Goal: Task Accomplishment & Management: Use online tool/utility

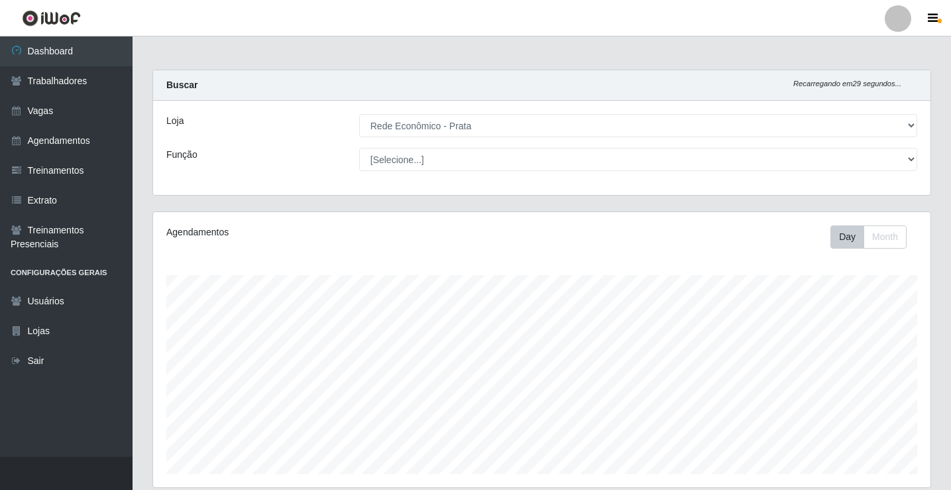
select select "192"
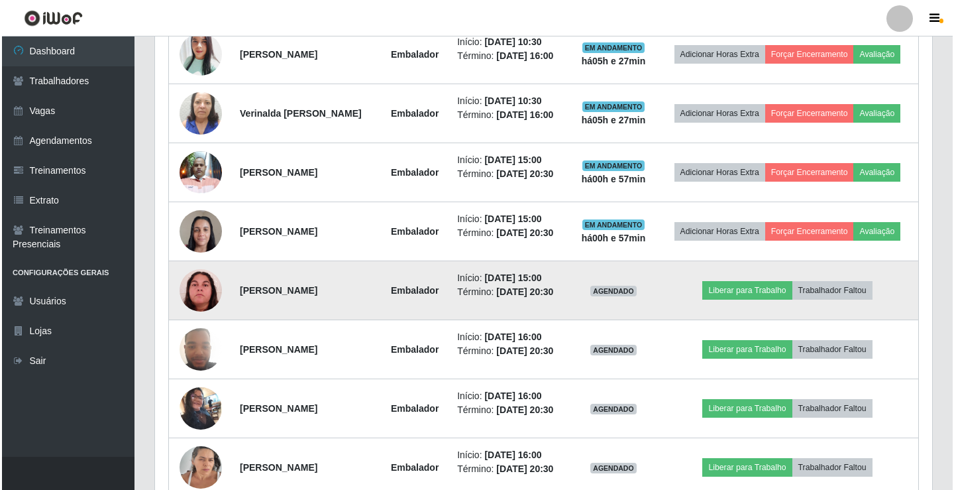
scroll to position [618, 0]
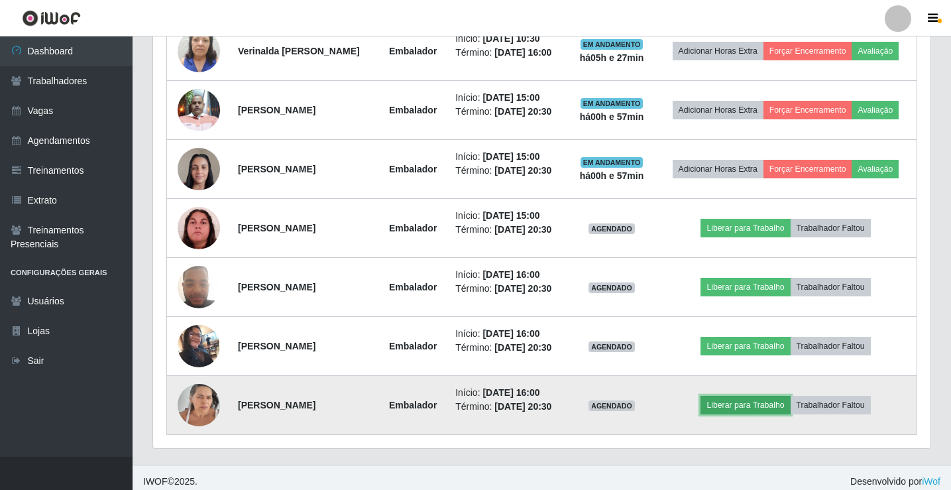
click at [745, 405] on button "Liberar para Trabalho" at bounding box center [745, 405] width 89 height 19
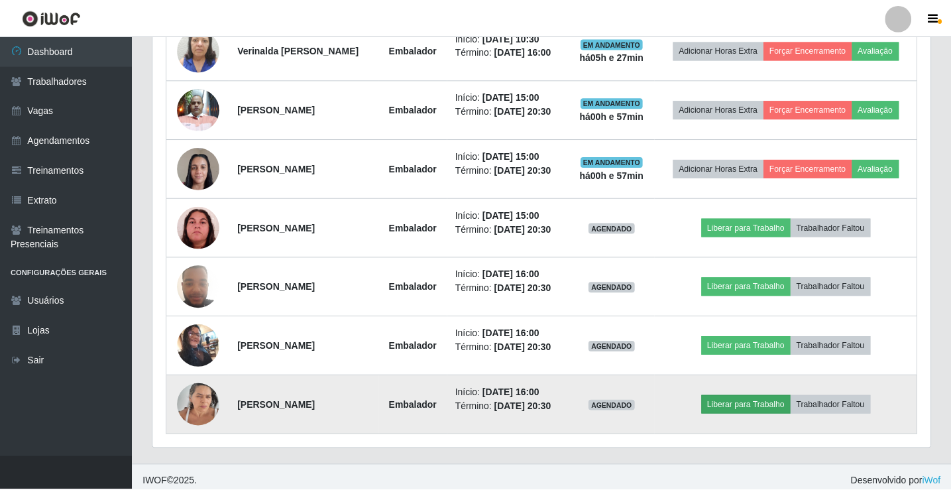
scroll to position [275, 771]
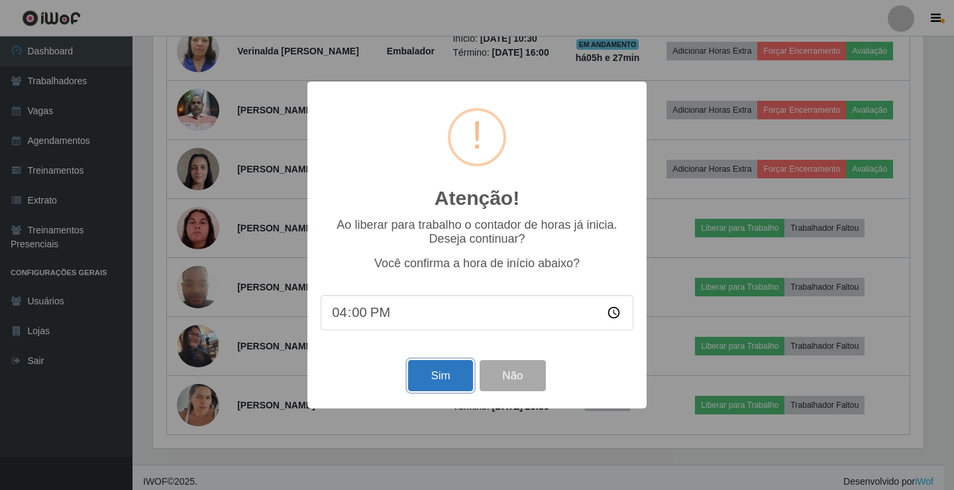
click at [430, 380] on button "Sim" at bounding box center [440, 375] width 64 height 31
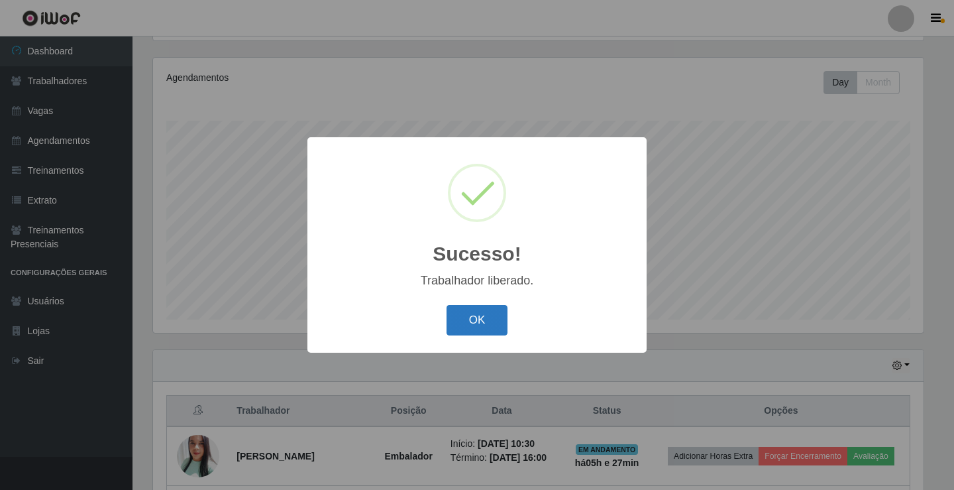
click at [479, 324] on button "OK" at bounding box center [478, 320] width 62 height 31
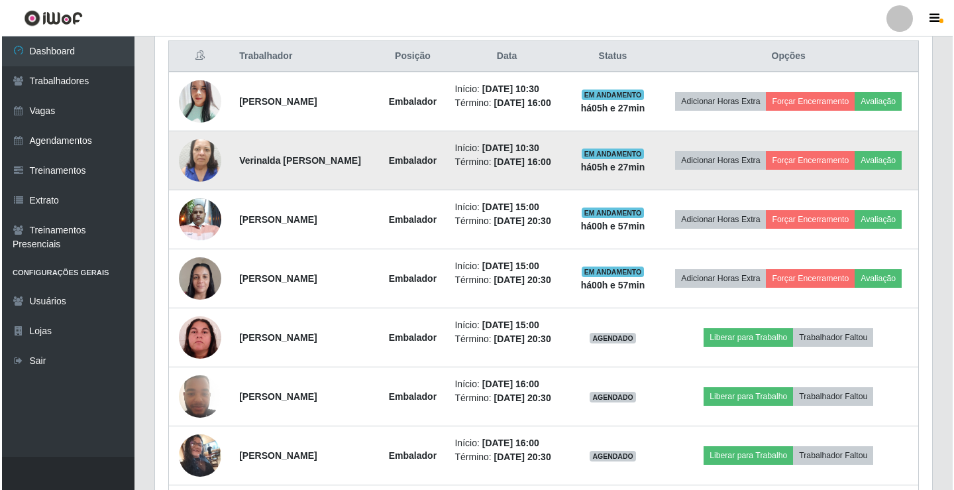
scroll to position [486, 0]
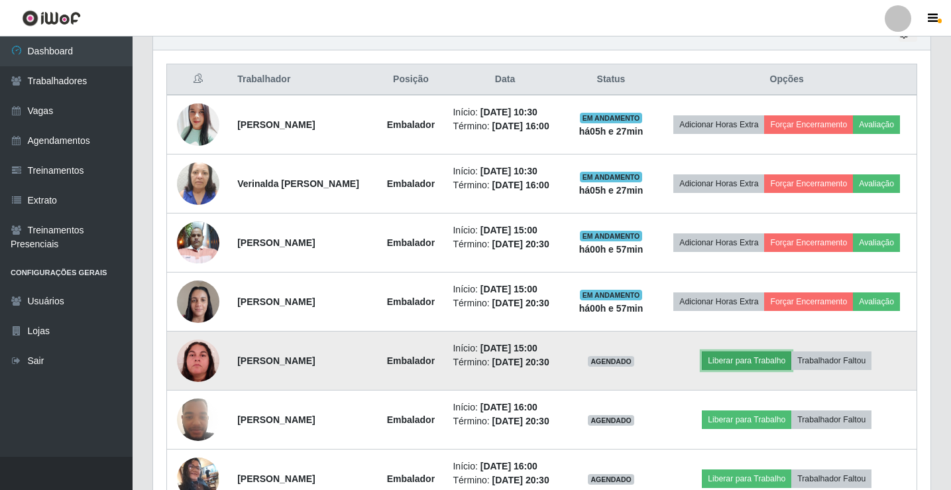
click at [748, 361] on button "Liberar para Trabalho" at bounding box center [746, 360] width 89 height 19
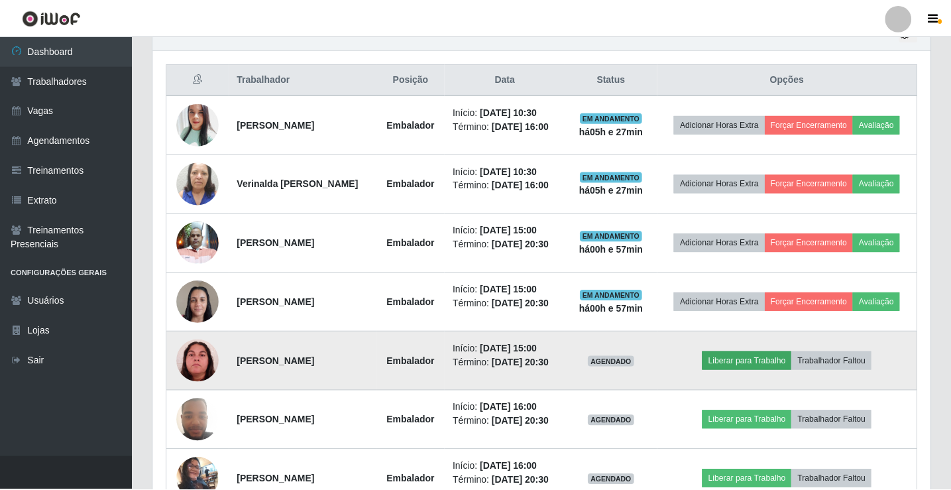
scroll to position [275, 771]
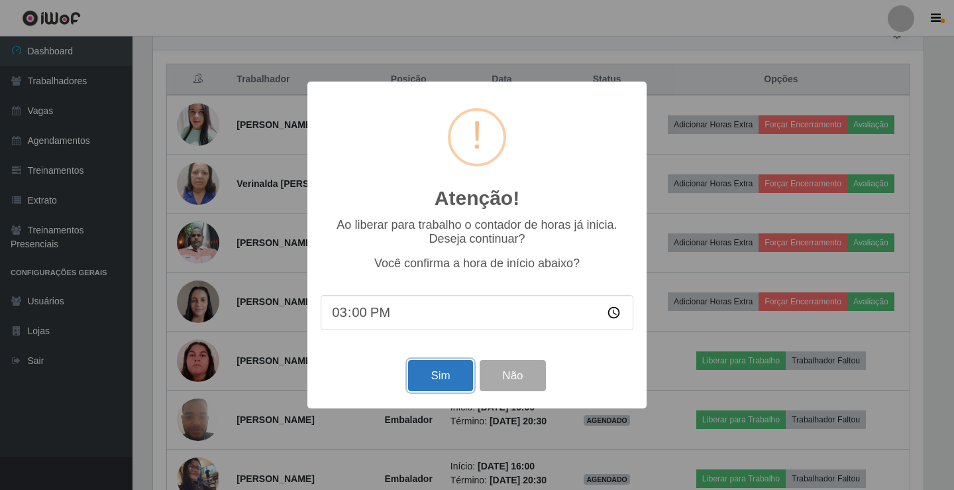
click at [440, 383] on button "Sim" at bounding box center [440, 375] width 64 height 31
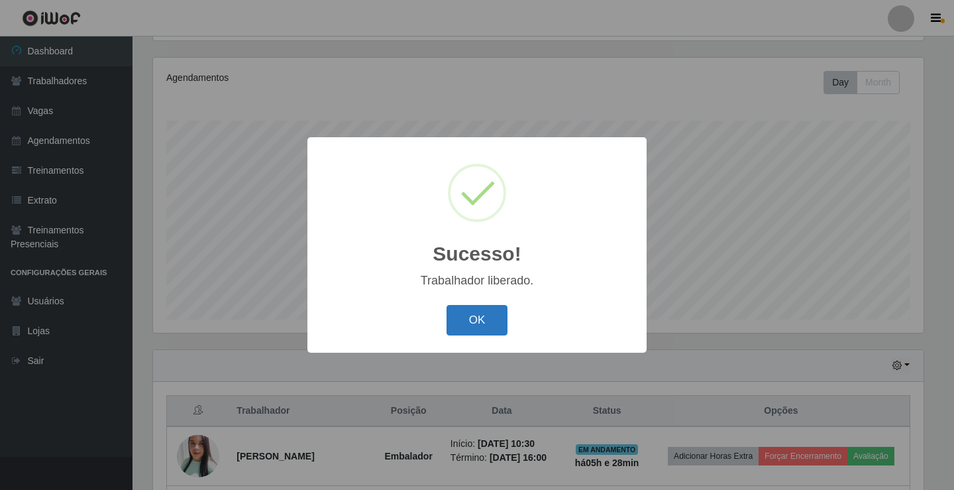
click at [484, 316] on button "OK" at bounding box center [478, 320] width 62 height 31
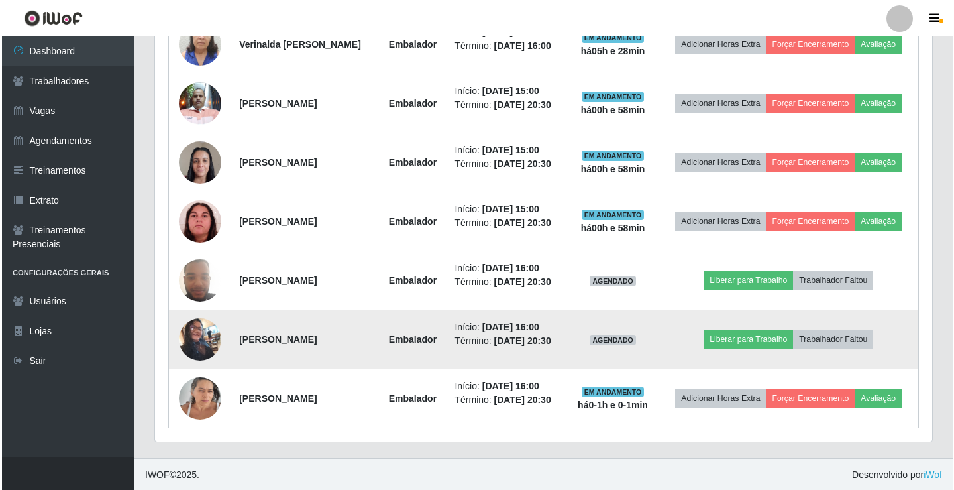
scroll to position [626, 0]
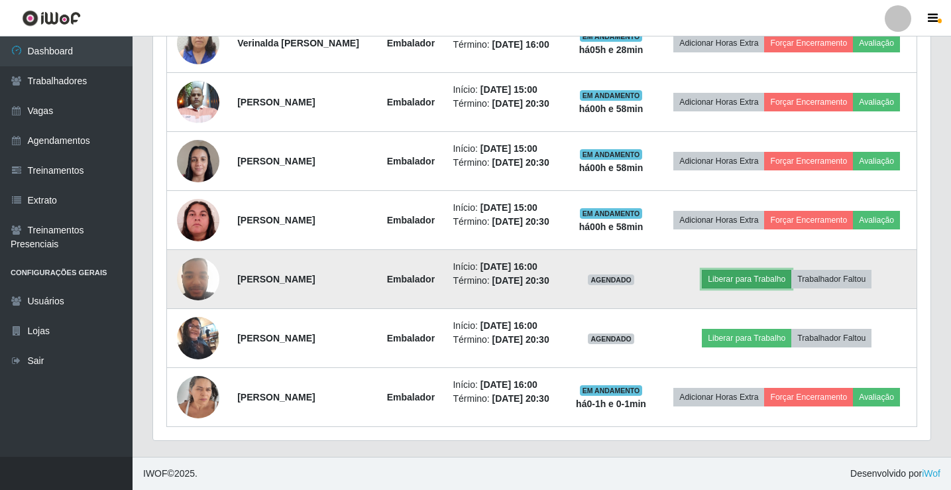
click at [759, 279] on button "Liberar para Trabalho" at bounding box center [746, 279] width 89 height 19
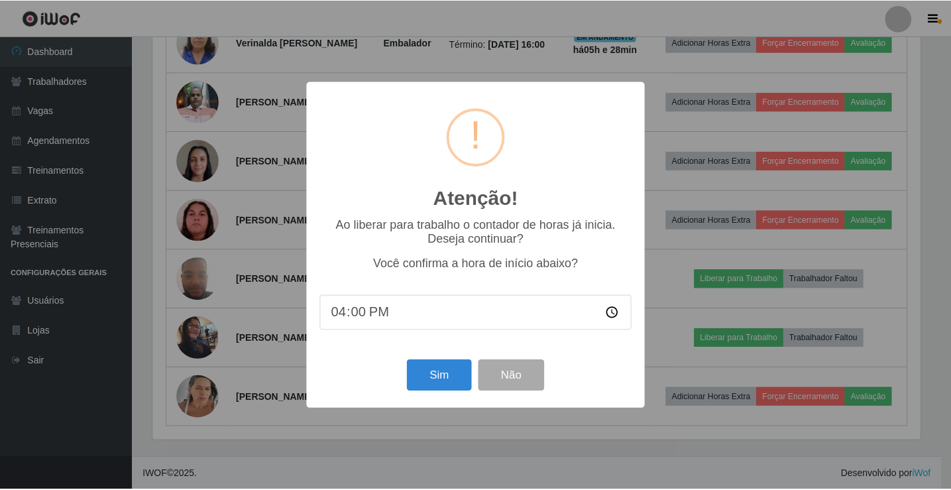
scroll to position [275, 771]
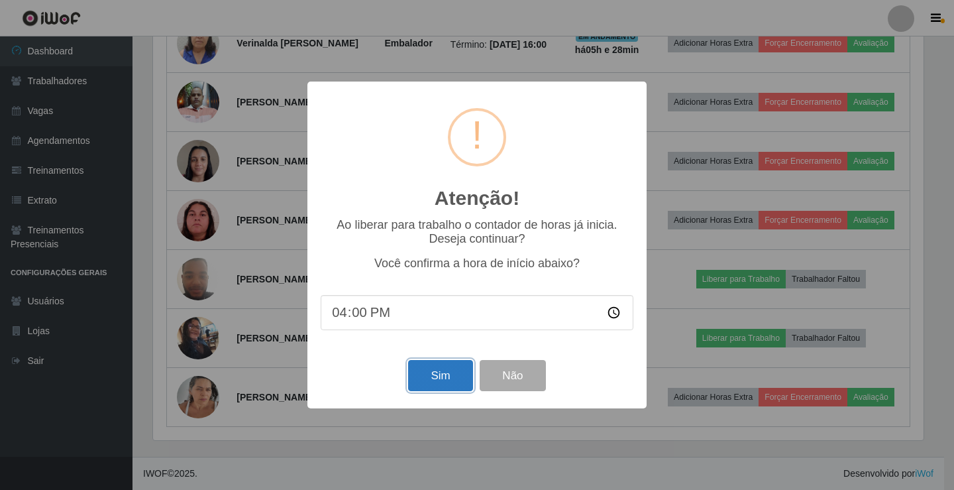
click at [427, 381] on button "Sim" at bounding box center [440, 375] width 64 height 31
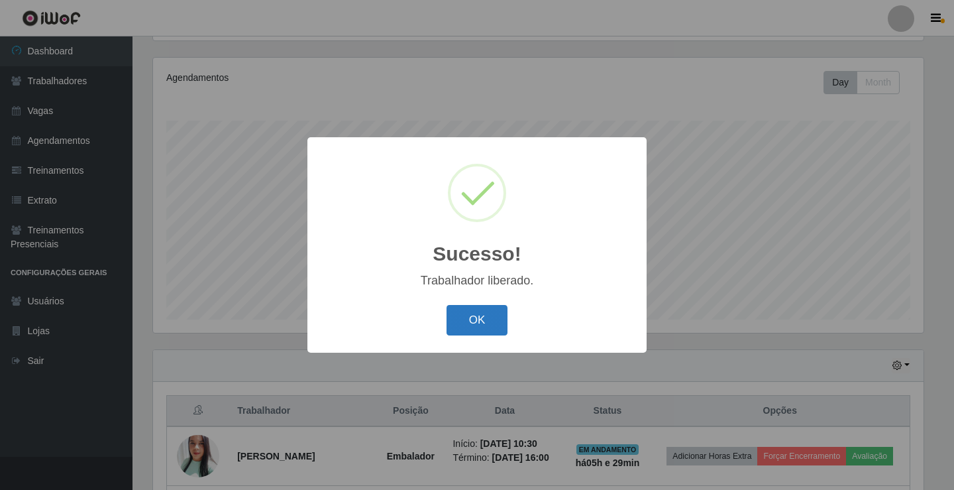
click at [474, 318] on button "OK" at bounding box center [478, 320] width 62 height 31
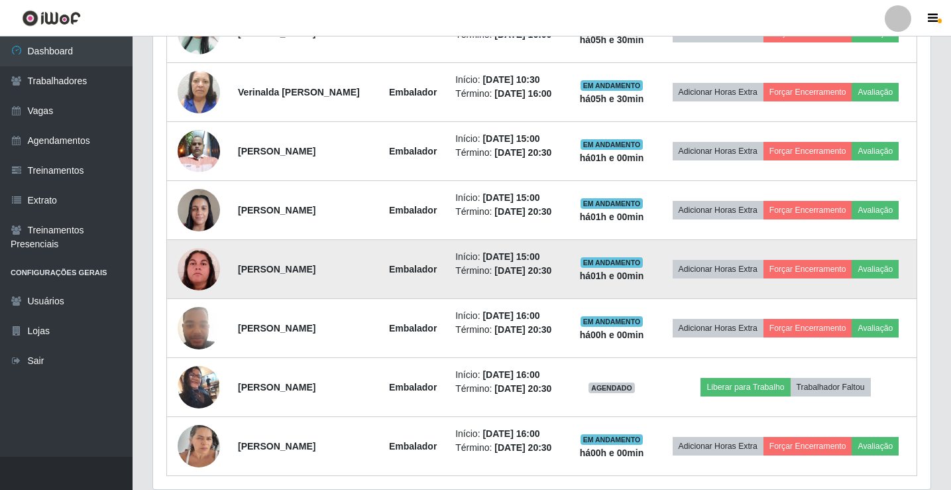
scroll to position [626, 0]
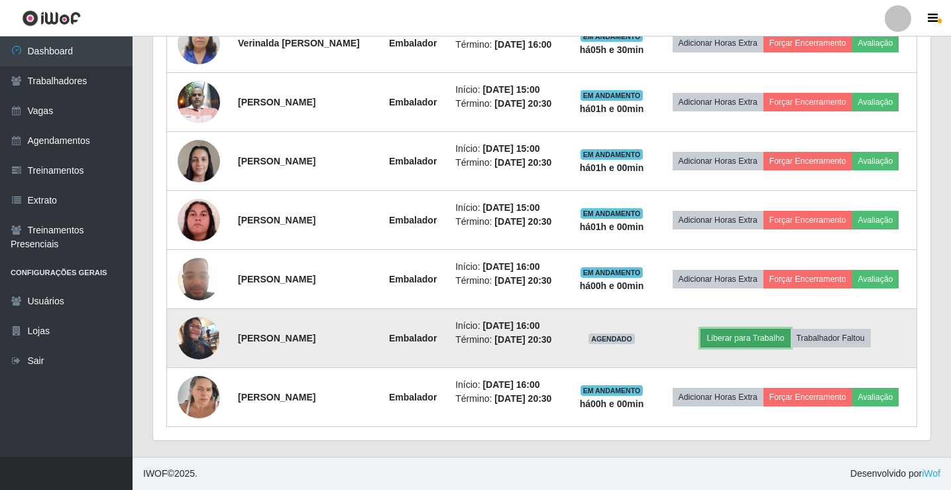
click at [733, 337] on button "Liberar para Trabalho" at bounding box center [745, 338] width 89 height 19
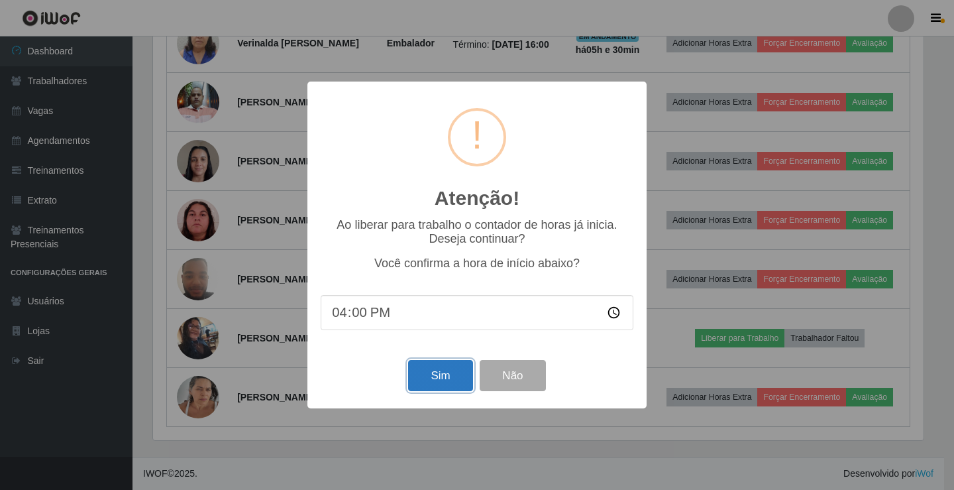
click at [445, 373] on button "Sim" at bounding box center [440, 375] width 64 height 31
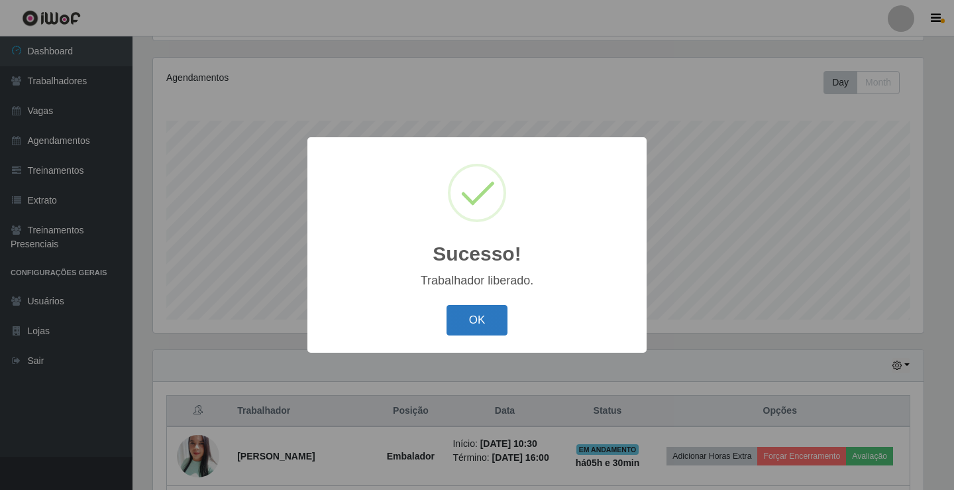
click at [476, 321] on button "OK" at bounding box center [478, 320] width 62 height 31
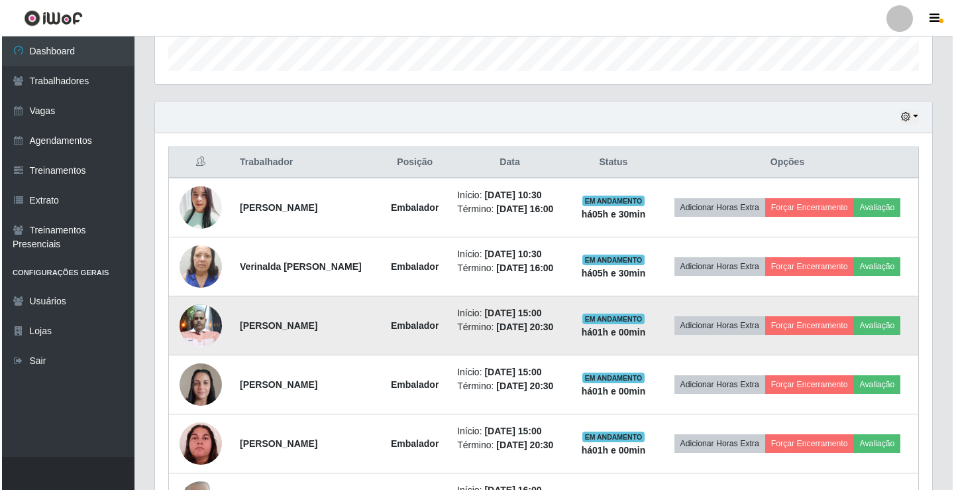
scroll to position [420, 0]
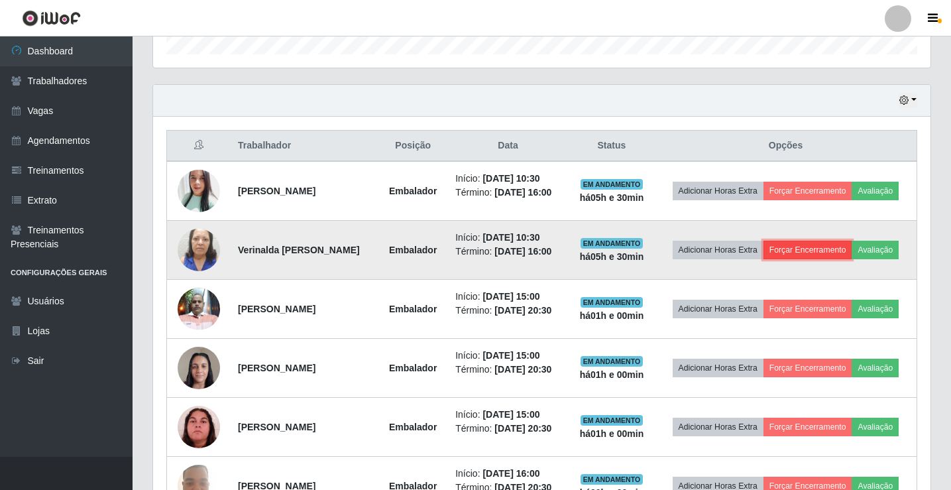
click at [833, 253] on button "Forçar Encerramento" at bounding box center [808, 250] width 89 height 19
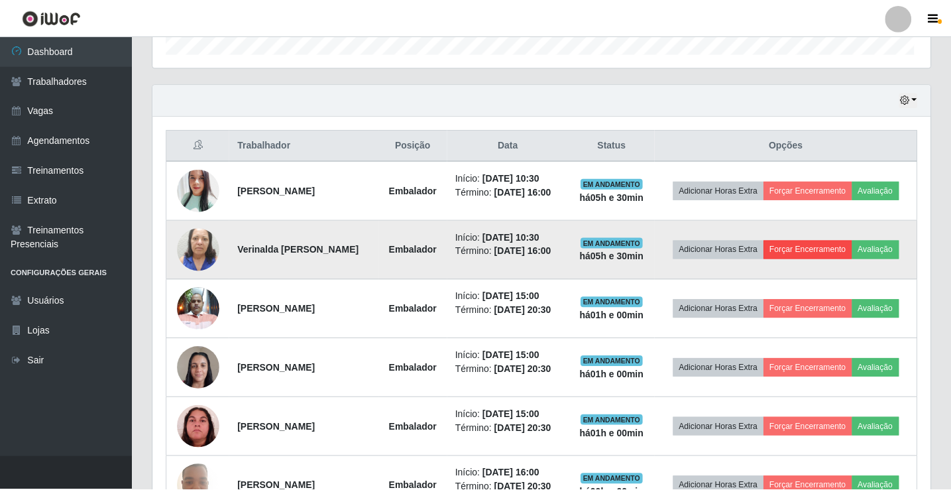
scroll to position [275, 771]
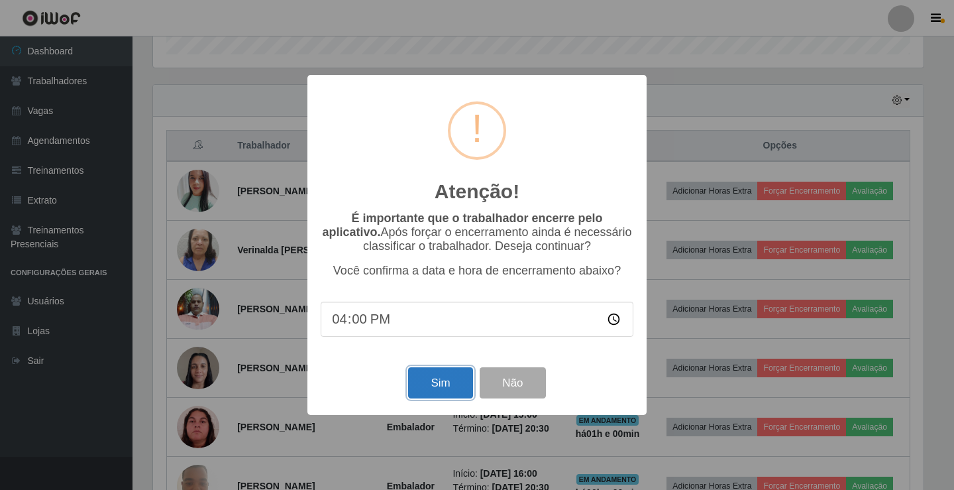
click at [439, 386] on button "Sim" at bounding box center [440, 382] width 64 height 31
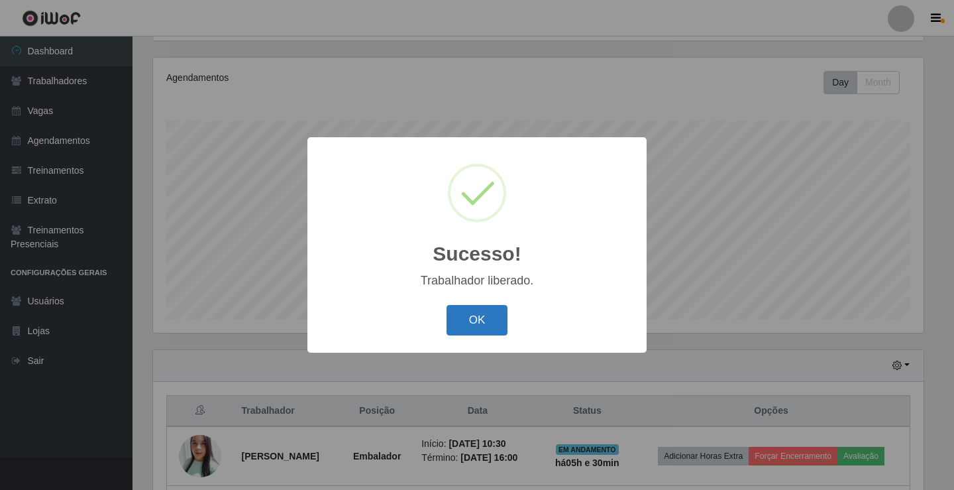
click at [473, 327] on button "OK" at bounding box center [478, 320] width 62 height 31
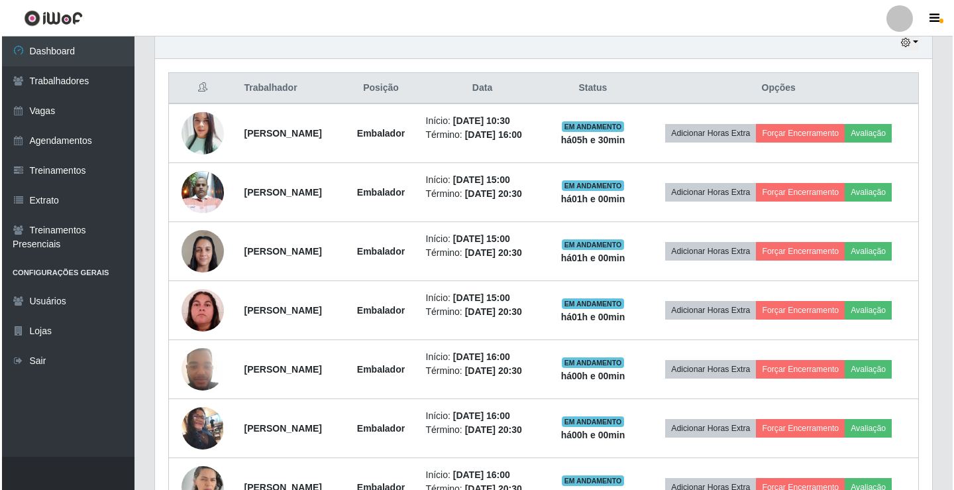
scroll to position [435, 0]
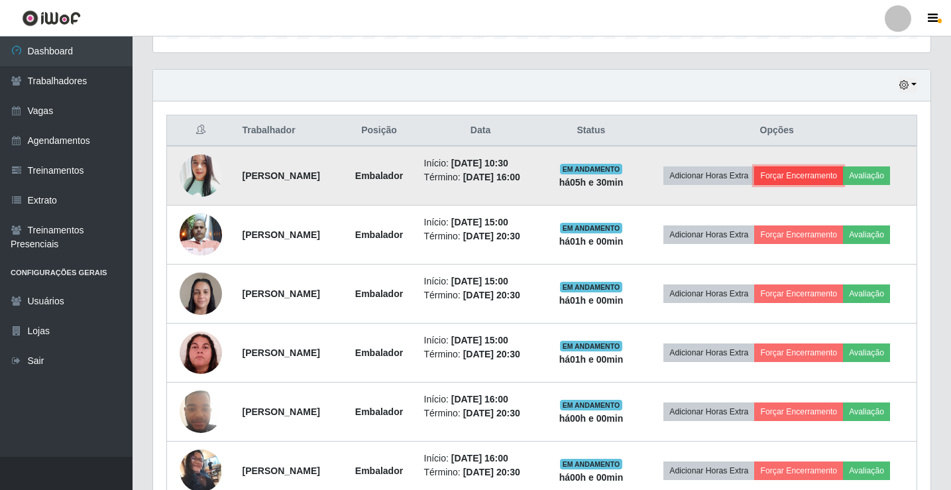
click at [806, 177] on button "Forçar Encerramento" at bounding box center [798, 175] width 89 height 19
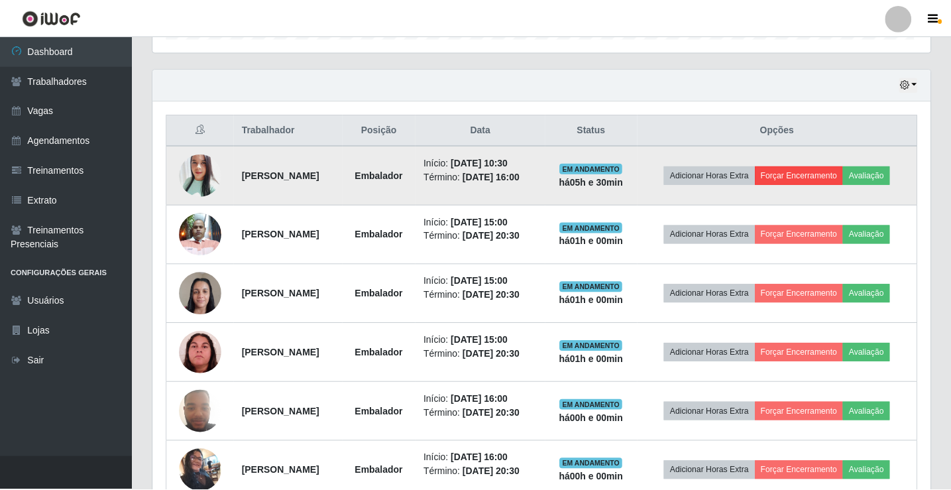
scroll to position [275, 771]
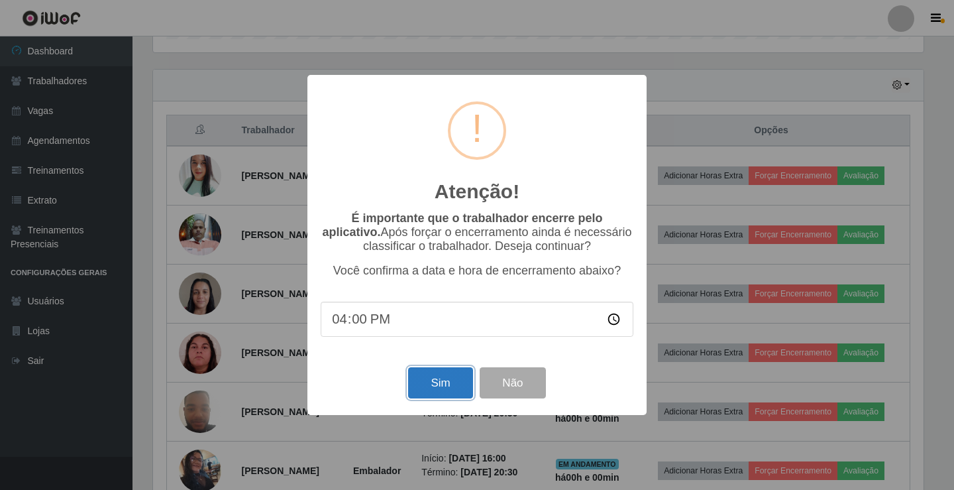
click at [433, 392] on button "Sim" at bounding box center [440, 382] width 64 height 31
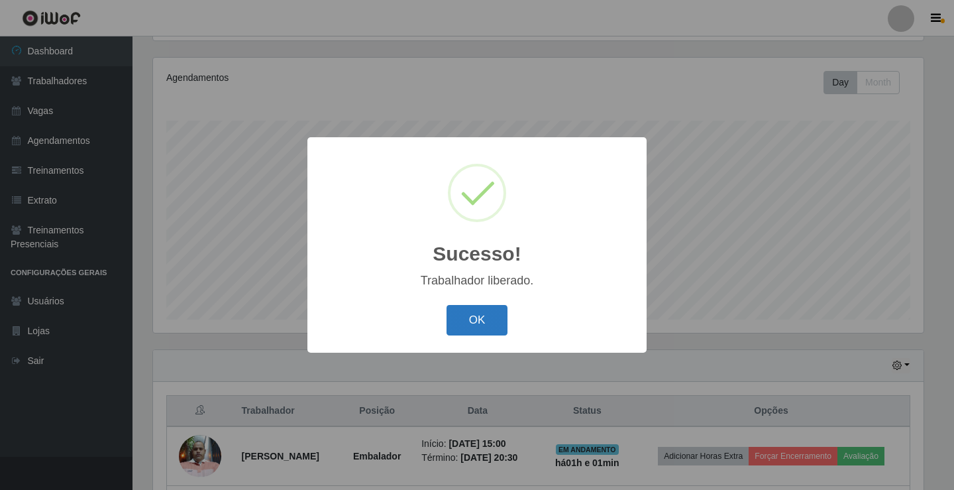
click at [473, 325] on button "OK" at bounding box center [478, 320] width 62 height 31
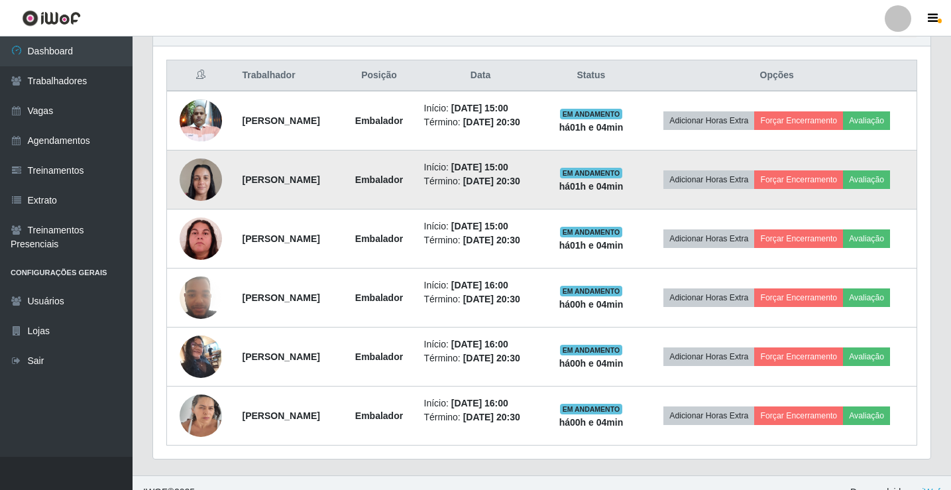
scroll to position [508, 0]
